Goal: Entertainment & Leisure: Consume media (video, audio)

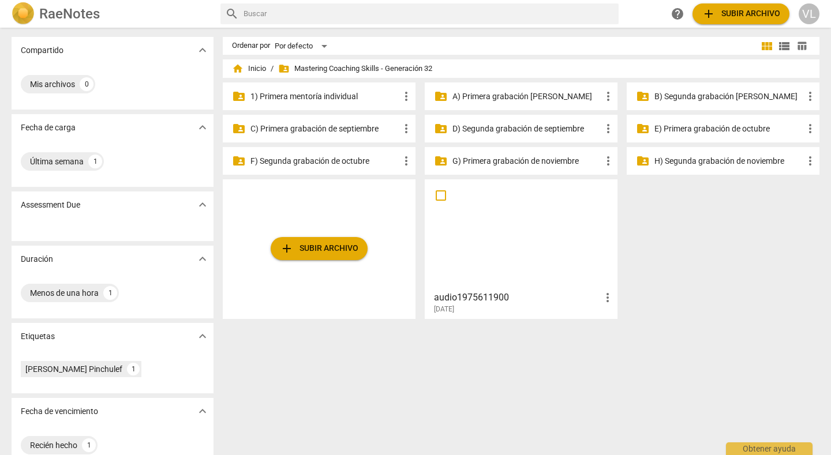
click at [492, 119] on div "folder_shared D) Segunda grabación de septiembre more_vert" at bounding box center [521, 129] width 193 height 28
click at [499, 129] on p "D) Segunda grabación de septiembre" at bounding box center [526, 129] width 149 height 12
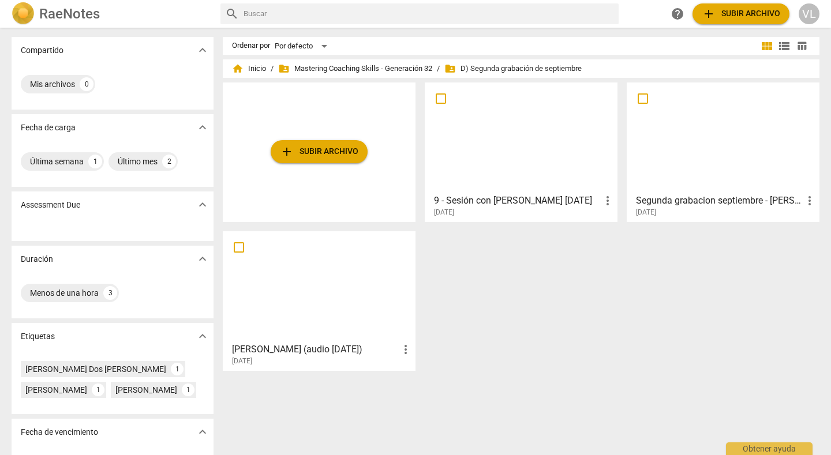
click at [648, 117] on div at bounding box center [723, 138] width 185 height 102
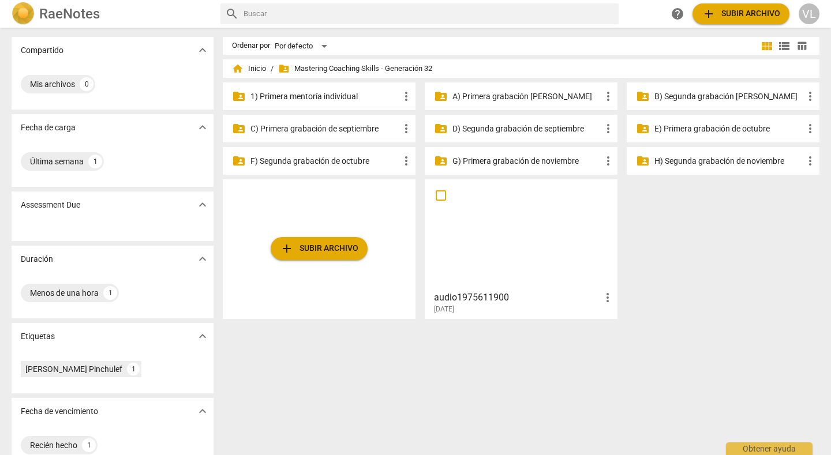
click at [458, 130] on p "D) Segunda grabación de septiembre" at bounding box center [526, 129] width 149 height 12
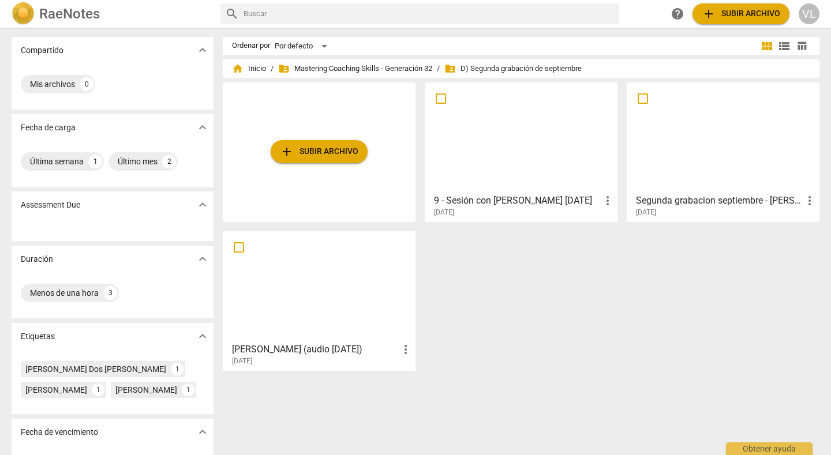
click at [538, 156] on div at bounding box center [521, 138] width 185 height 102
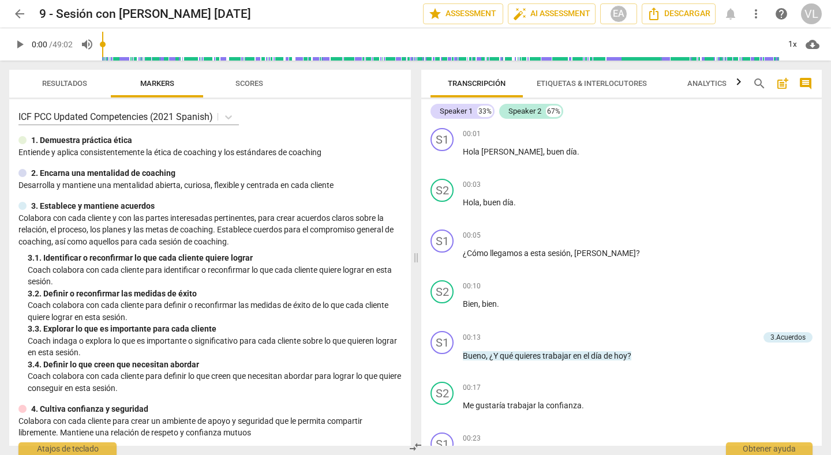
click at [375, 62] on div "Resultados Markers Scores ICF PCC Updated Competencies (2021 Spanish) 1. Demues…" at bounding box center [207, 258] width 415 height 395
click at [379, 57] on input "range" at bounding box center [440, 44] width 677 height 37
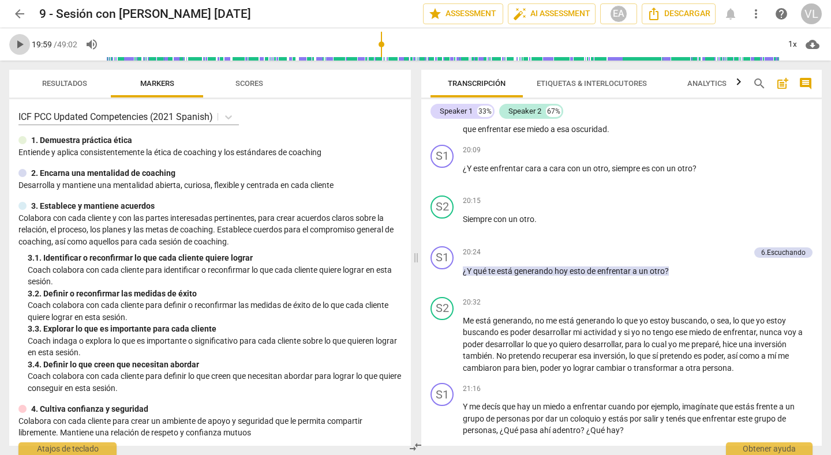
click at [19, 46] on span "play_arrow" at bounding box center [20, 45] width 14 height 14
click at [368, 53] on input "range" at bounding box center [443, 44] width 672 height 37
click at [355, 49] on input "range" at bounding box center [443, 44] width 672 height 37
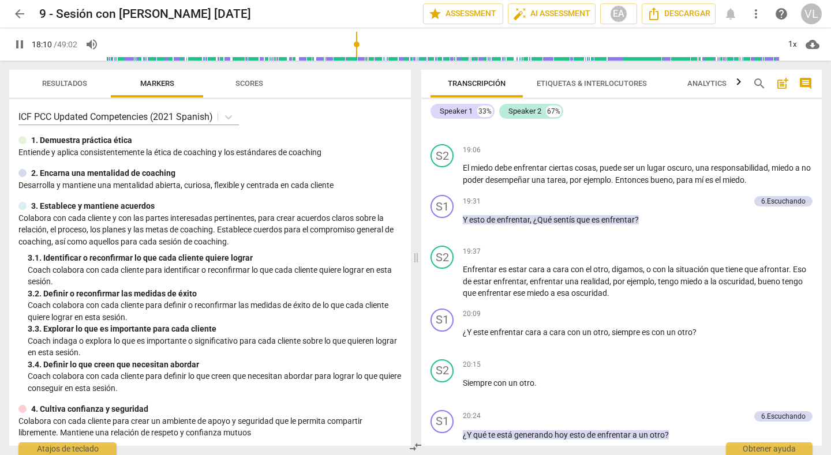
scroll to position [3894, 0]
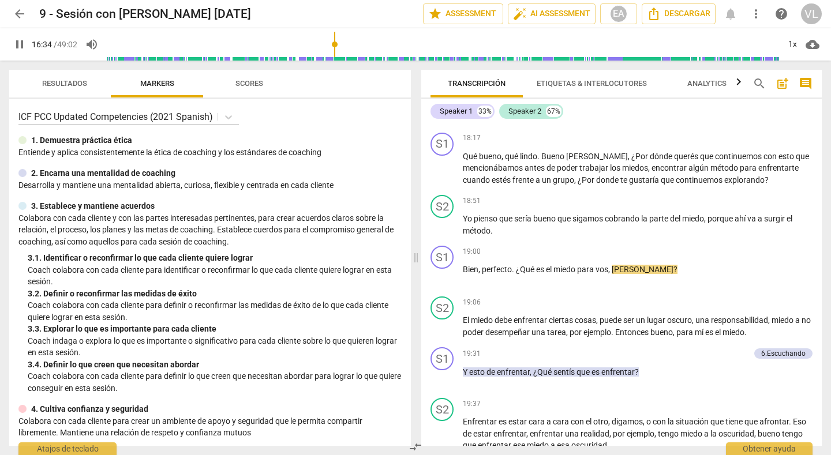
click at [335, 58] on input "range" at bounding box center [443, 44] width 672 height 37
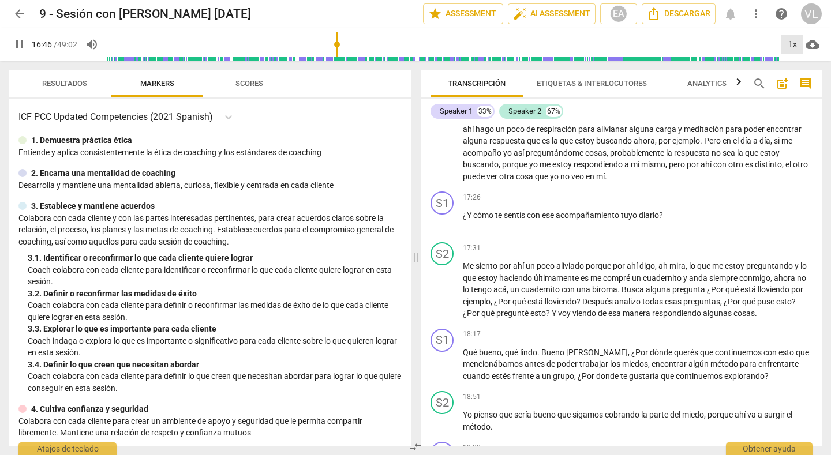
click at [792, 43] on div "1x" at bounding box center [792, 44] width 22 height 18
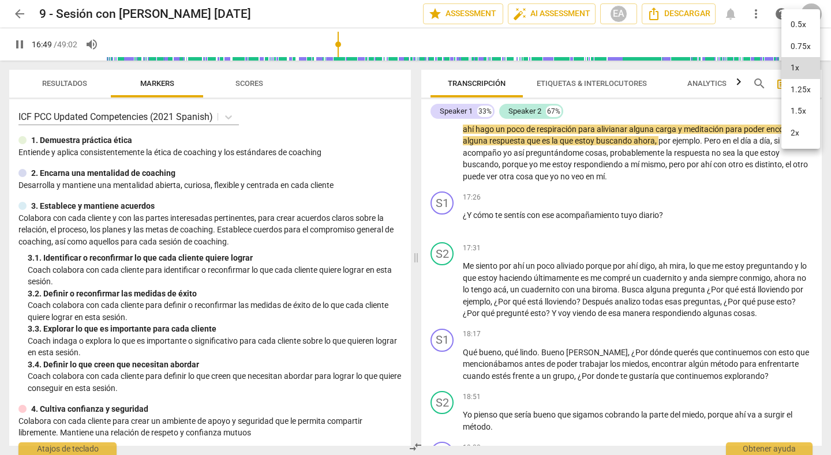
click at [329, 59] on div at bounding box center [415, 227] width 831 height 455
click at [317, 56] on input "range" at bounding box center [443, 44] width 672 height 37
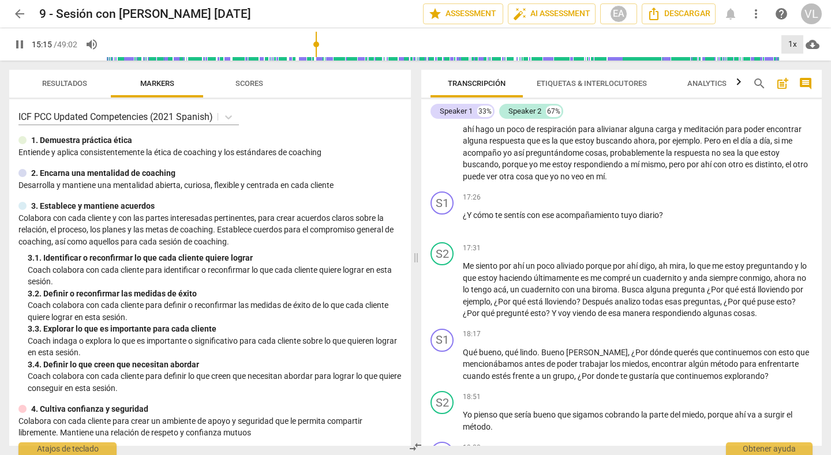
click at [792, 42] on div "1x" at bounding box center [792, 44] width 22 height 18
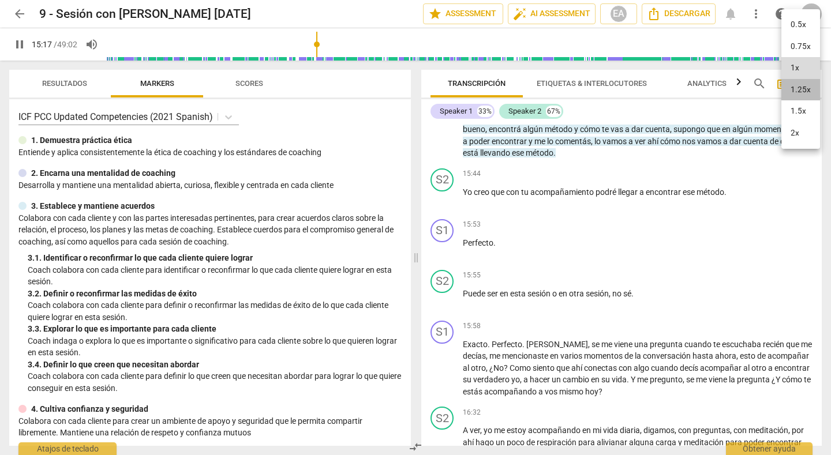
click at [796, 88] on li "1.25x" at bounding box center [800, 90] width 39 height 22
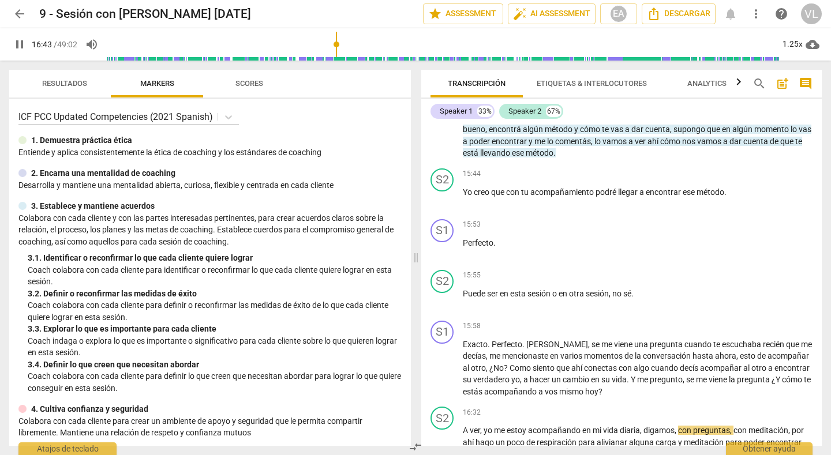
click at [329, 60] on input "range" at bounding box center [443, 44] width 672 height 37
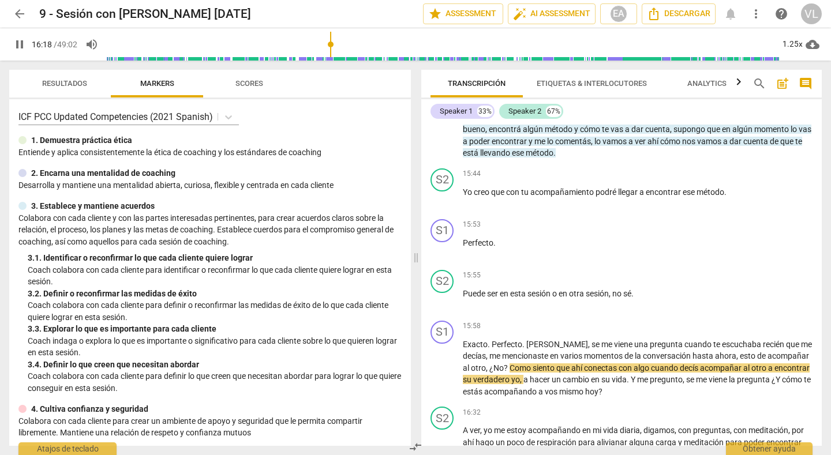
click at [319, 59] on input "range" at bounding box center [443, 44] width 672 height 37
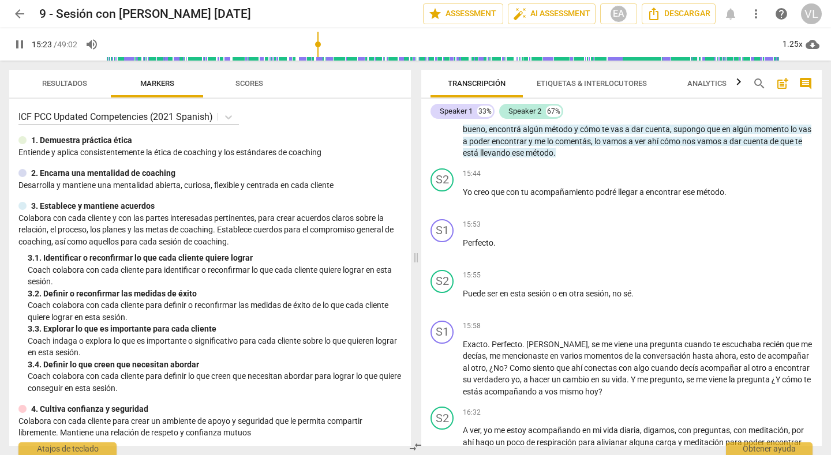
click at [325, 58] on input "range" at bounding box center [443, 44] width 672 height 37
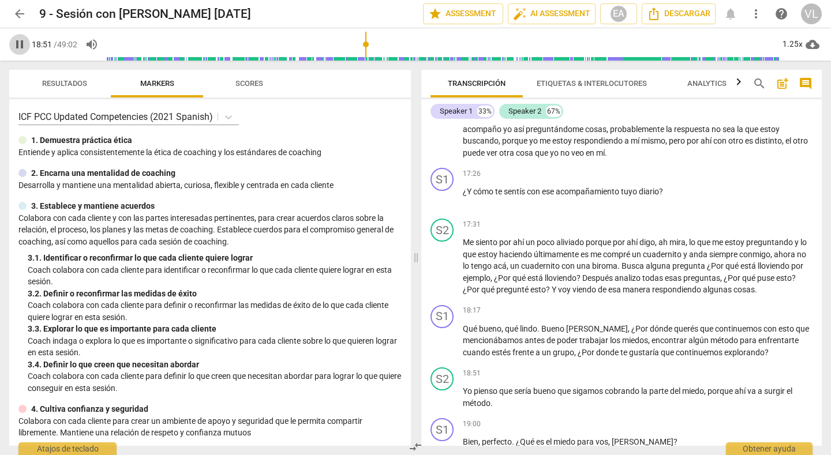
click at [21, 44] on span "pause" at bounding box center [20, 45] width 14 height 14
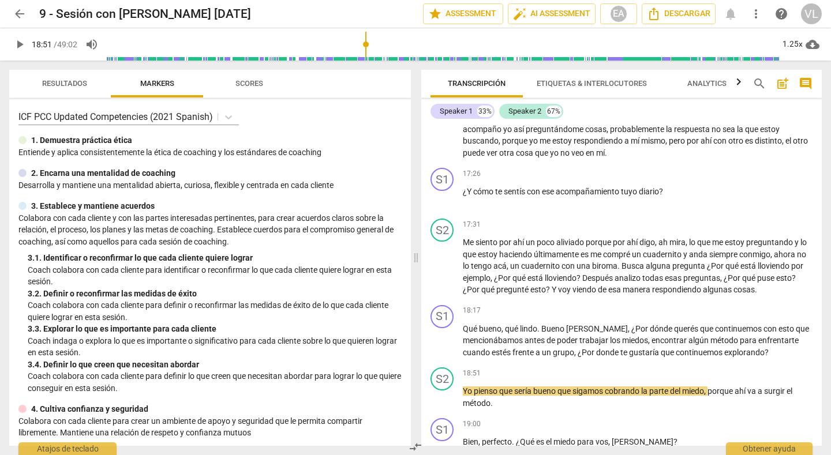
type input "1132"
